Goal: Task Accomplishment & Management: Use online tool/utility

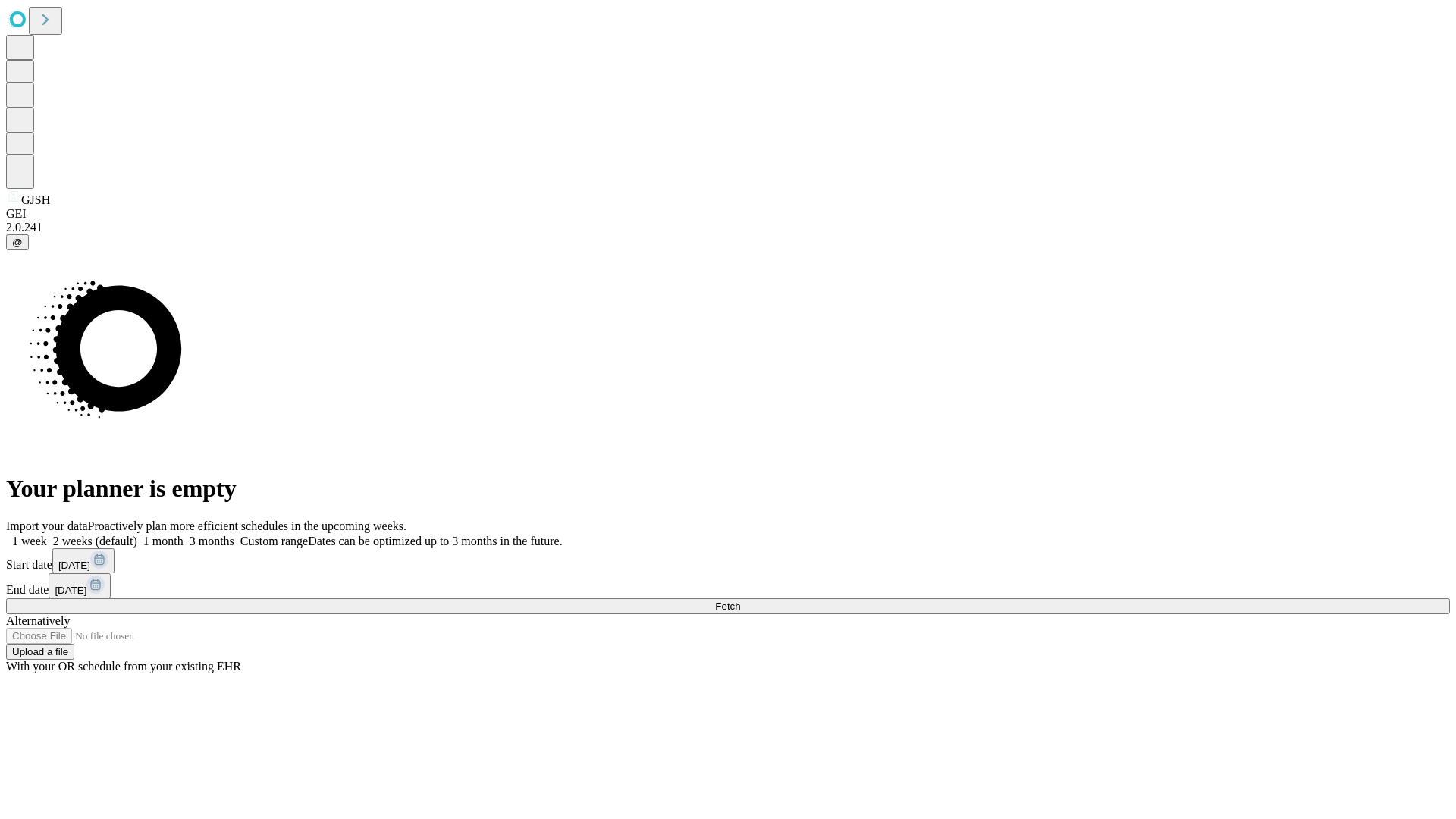
click at [1176, 598] on button "Fetch" at bounding box center [728, 606] width 1445 height 16
